Goal: Task Accomplishment & Management: Complete application form

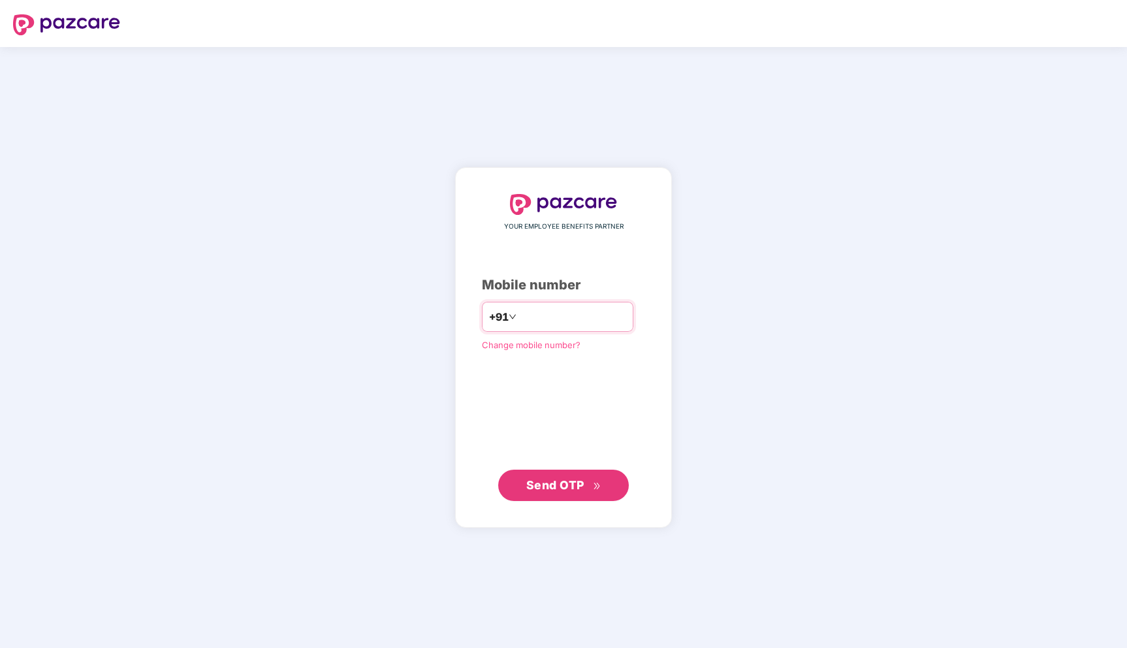
type input "**********"
click at [578, 485] on span "Send OTP" at bounding box center [555, 485] width 58 height 14
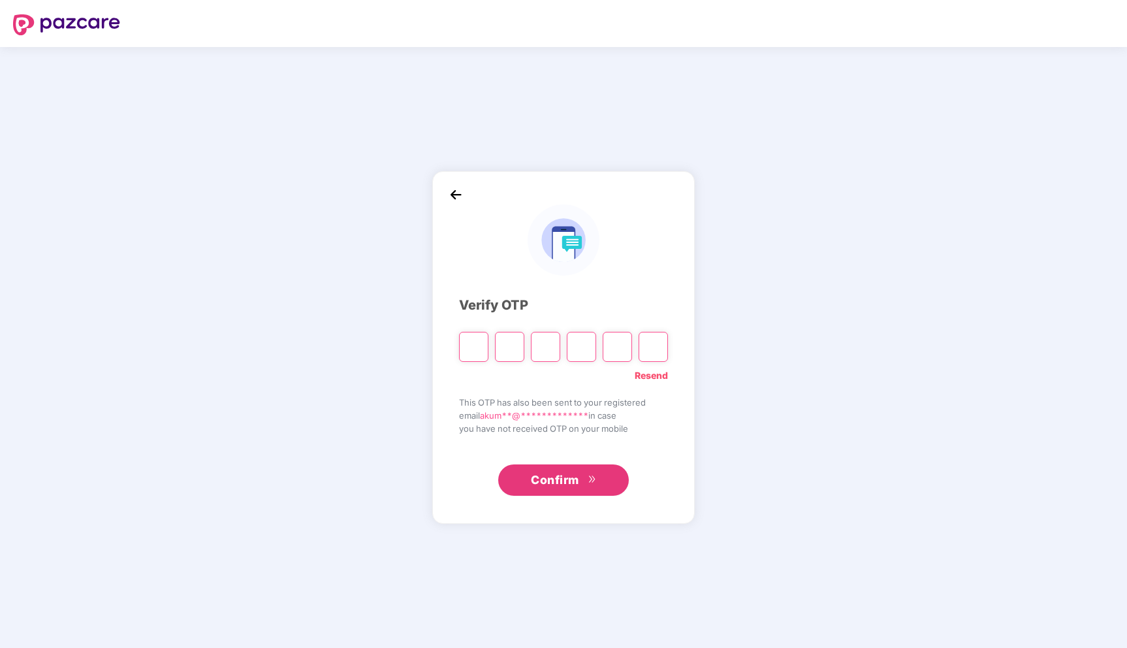
drag, startPoint x: 578, startPoint y: 485, endPoint x: 492, endPoint y: 321, distance: 184.3
click at [570, 459] on div "Confirm" at bounding box center [563, 475] width 209 height 40
click at [468, 344] on input "Please enter verification code. Digit 1" at bounding box center [473, 347] width 29 height 30
type input "*"
click at [479, 347] on input "*" at bounding box center [473, 347] width 29 height 30
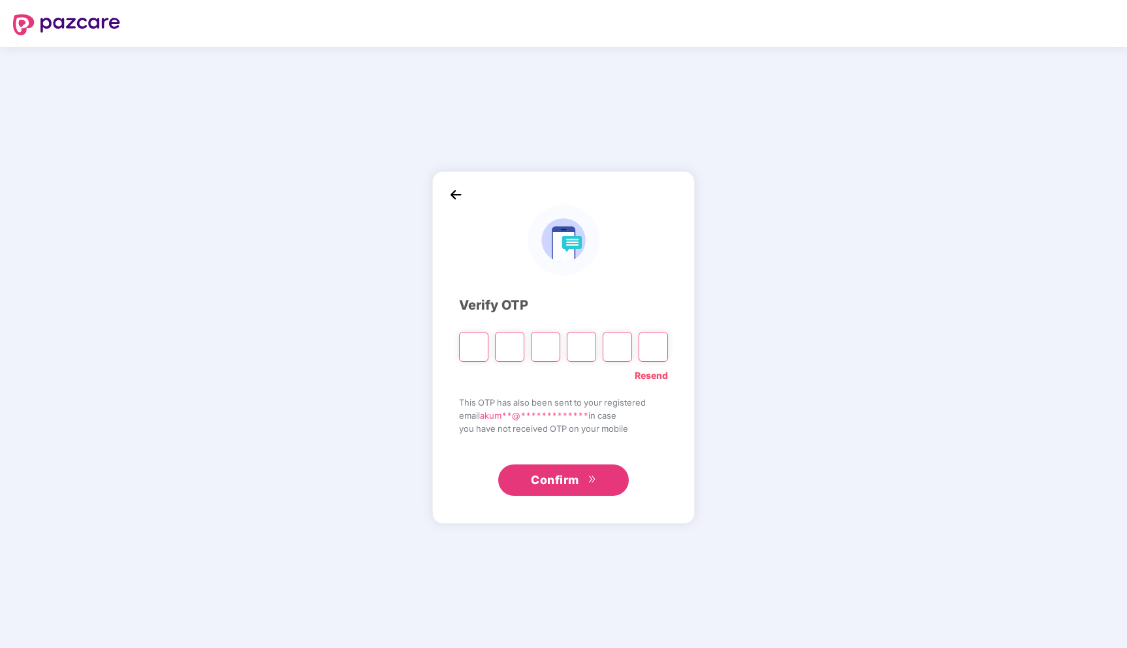
type input "*"
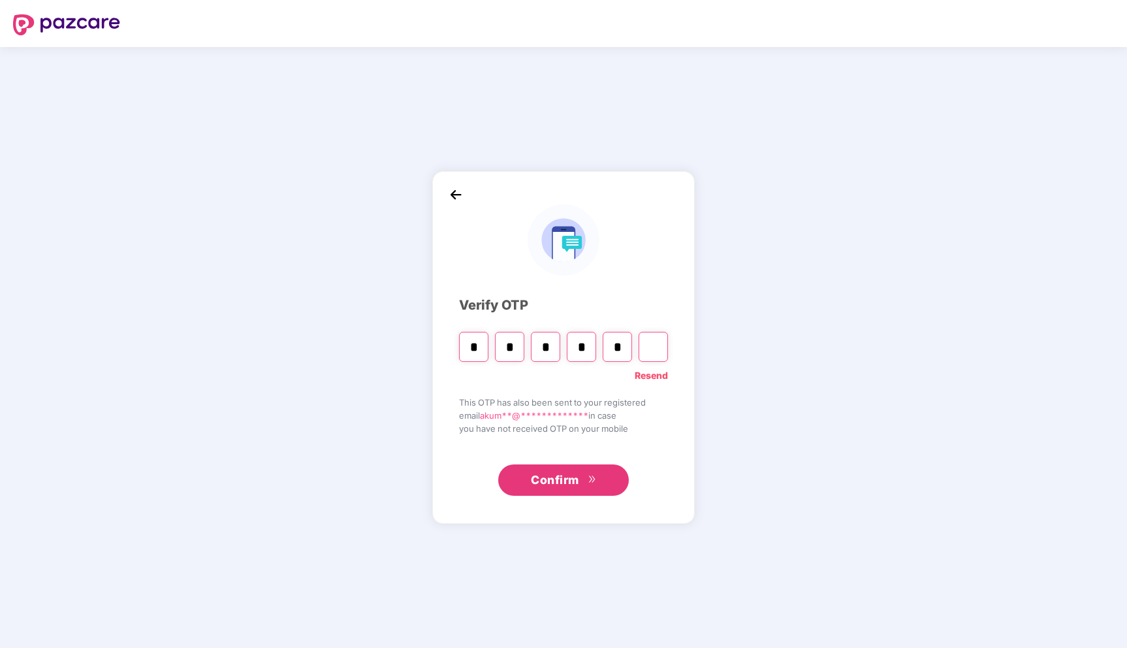
type input "*"
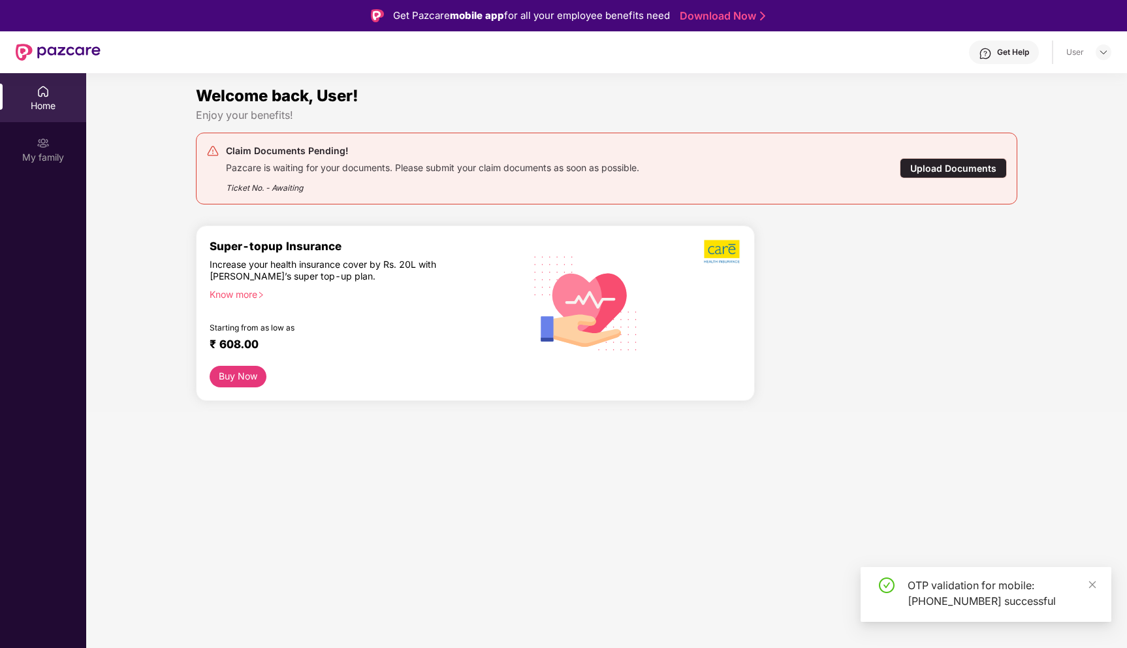
click at [967, 169] on div "Upload Documents" at bounding box center [953, 168] width 107 height 20
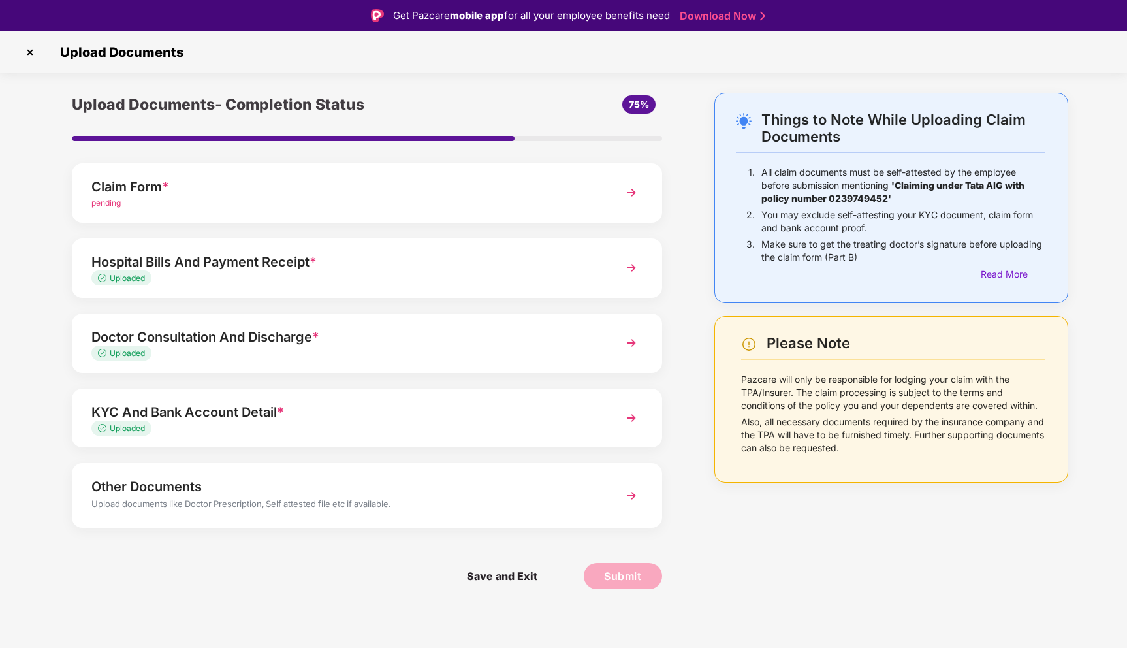
click at [124, 189] on div "Claim Form *" at bounding box center [343, 186] width 505 height 21
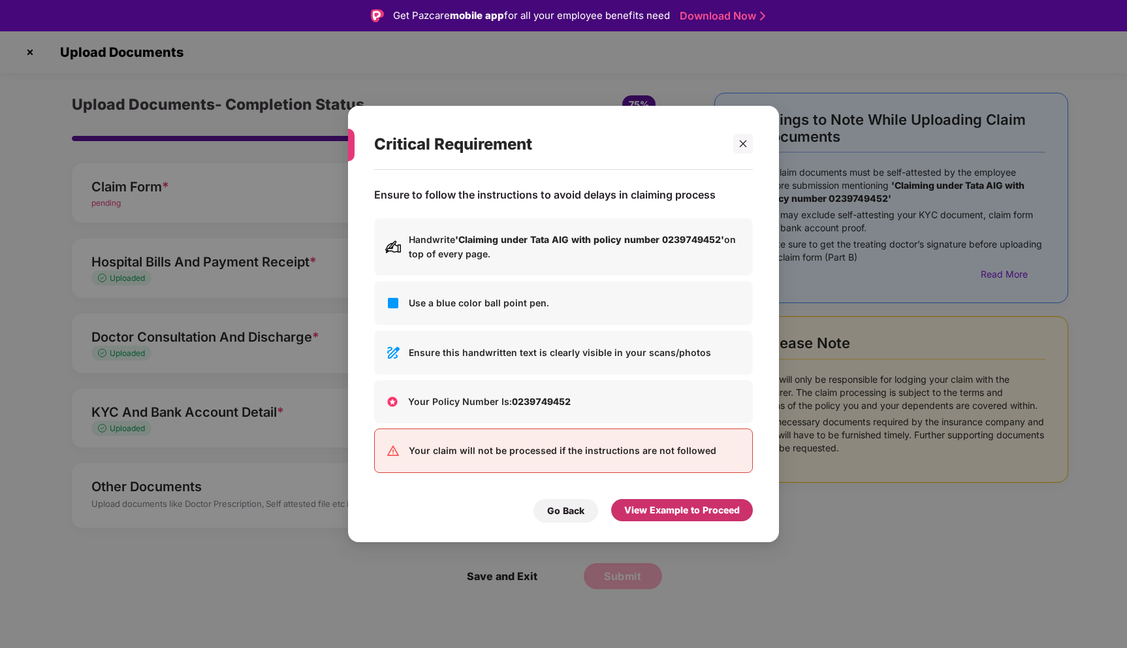
click at [683, 515] on div "View Example to Proceed" at bounding box center [682, 510] width 116 height 14
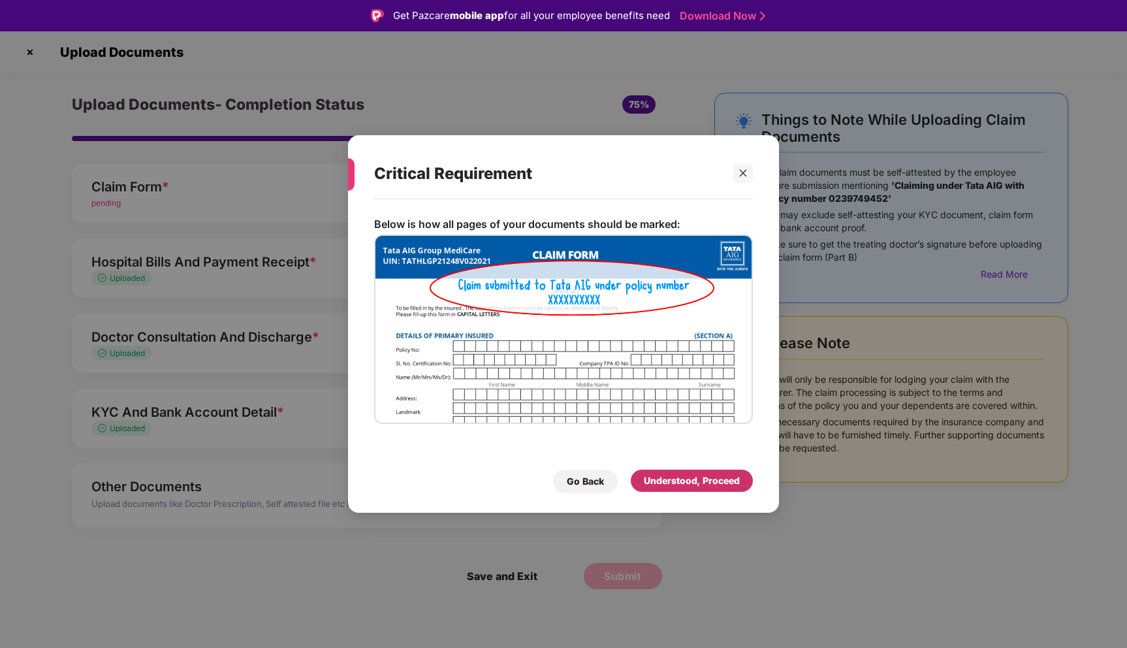
click at [677, 483] on div "Understood, Proceed" at bounding box center [692, 480] width 96 height 14
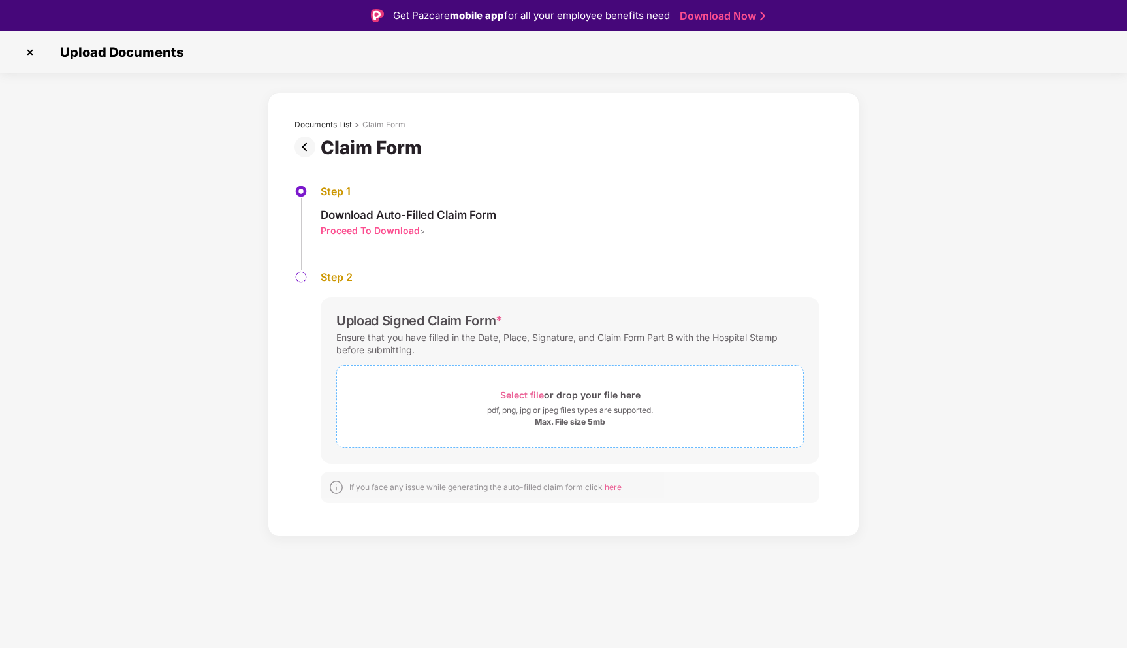
click at [529, 392] on span "Select file" at bounding box center [522, 394] width 44 height 11
click at [528, 395] on span "Select file" at bounding box center [522, 394] width 44 height 11
click at [520, 392] on span "Select file" at bounding box center [522, 394] width 44 height 11
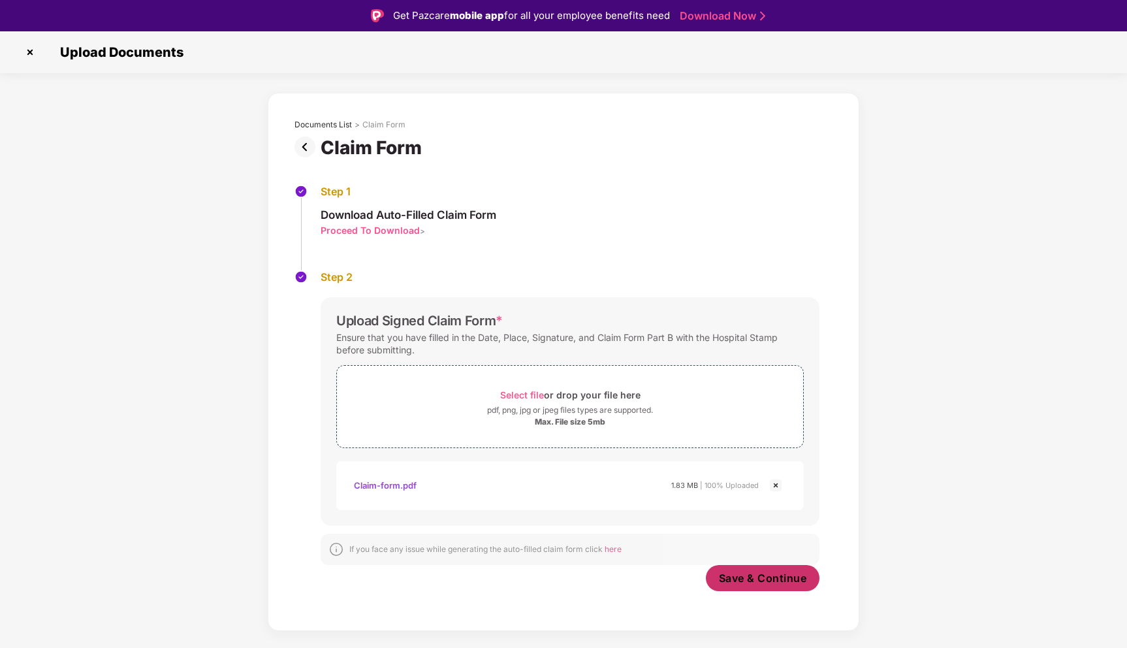
click at [751, 586] on button "Save & Continue" at bounding box center [763, 578] width 114 height 26
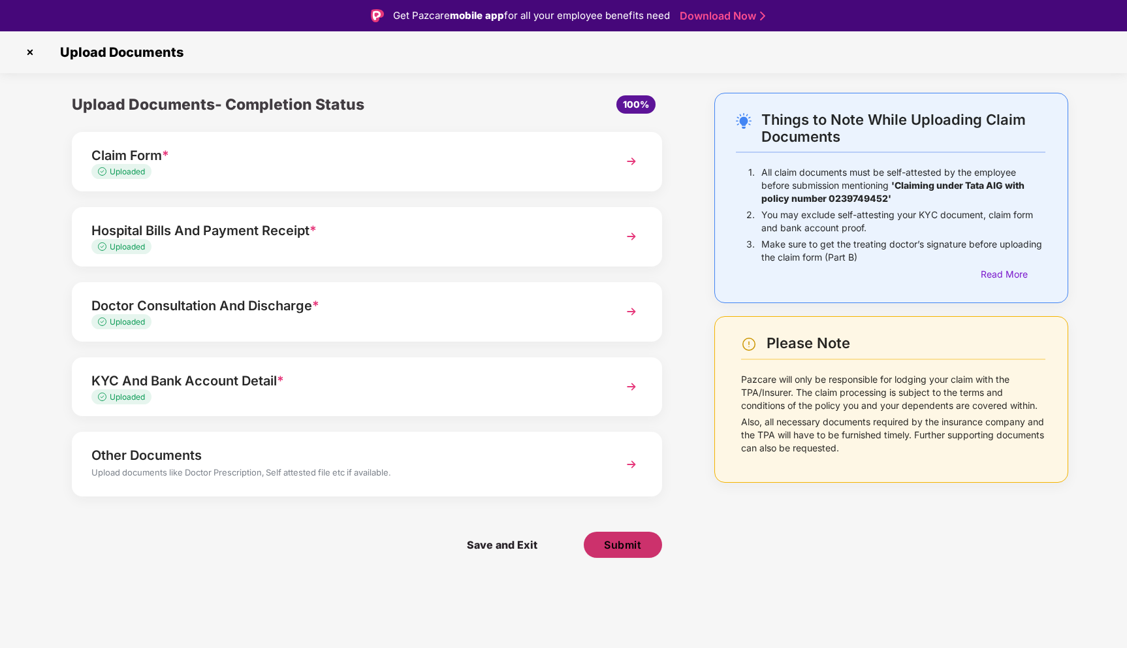
click at [624, 549] on span "Submit" at bounding box center [622, 544] width 37 height 14
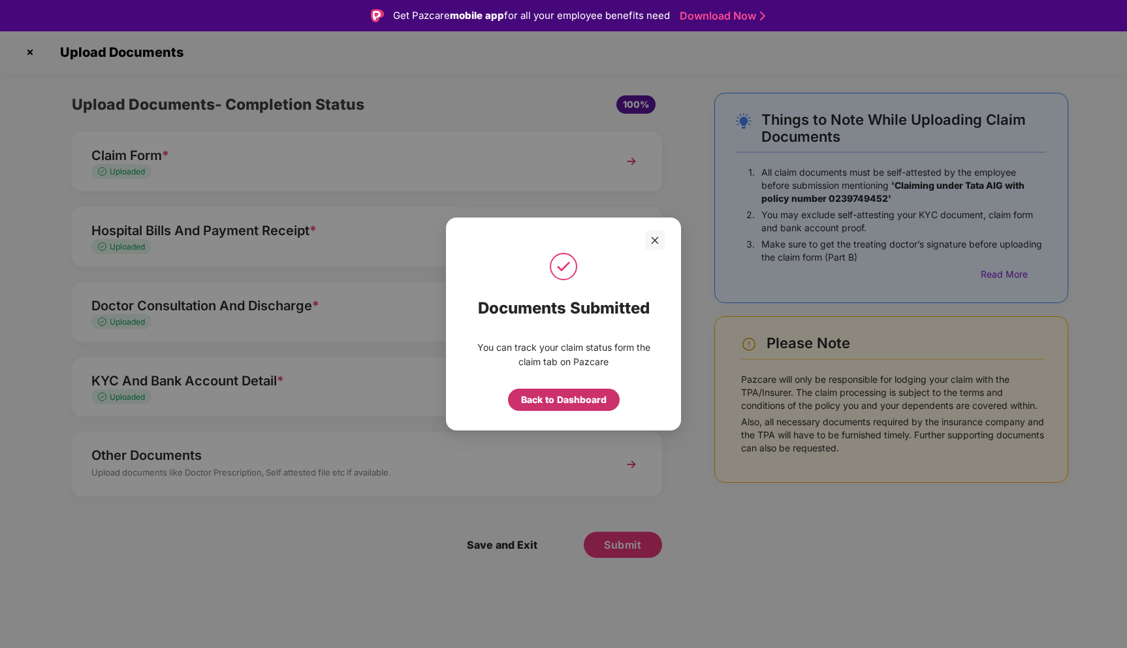
click at [564, 401] on div "Back to Dashboard" at bounding box center [564, 399] width 86 height 14
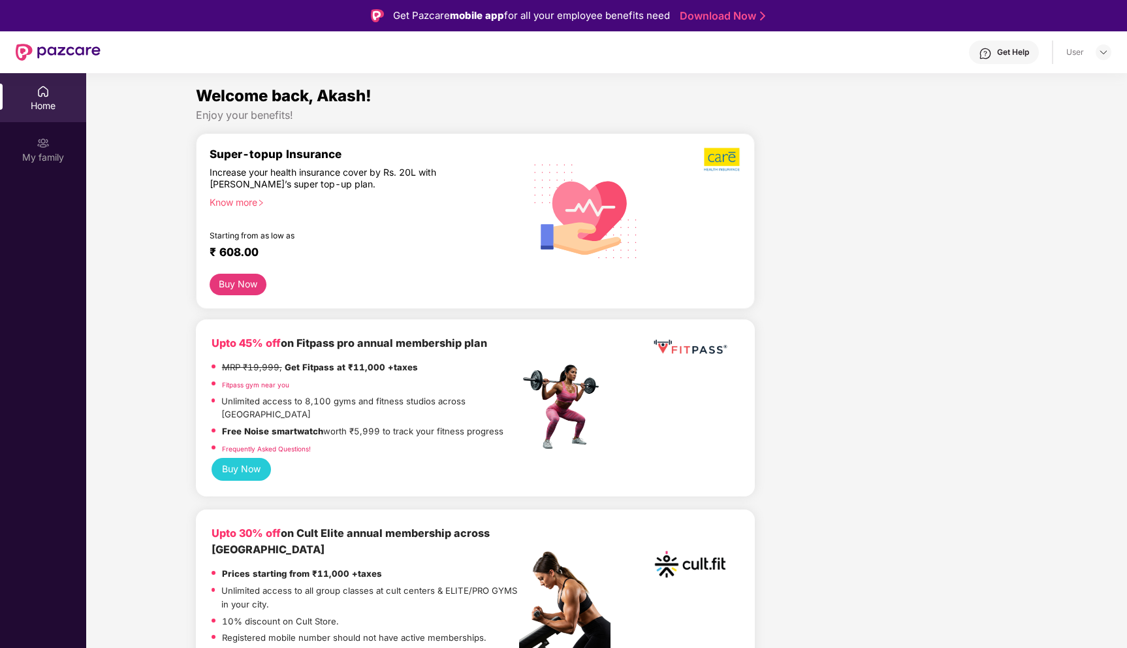
click at [30, 95] on div "Home" at bounding box center [43, 97] width 86 height 49
